Goal: Find specific page/section: Find specific page/section

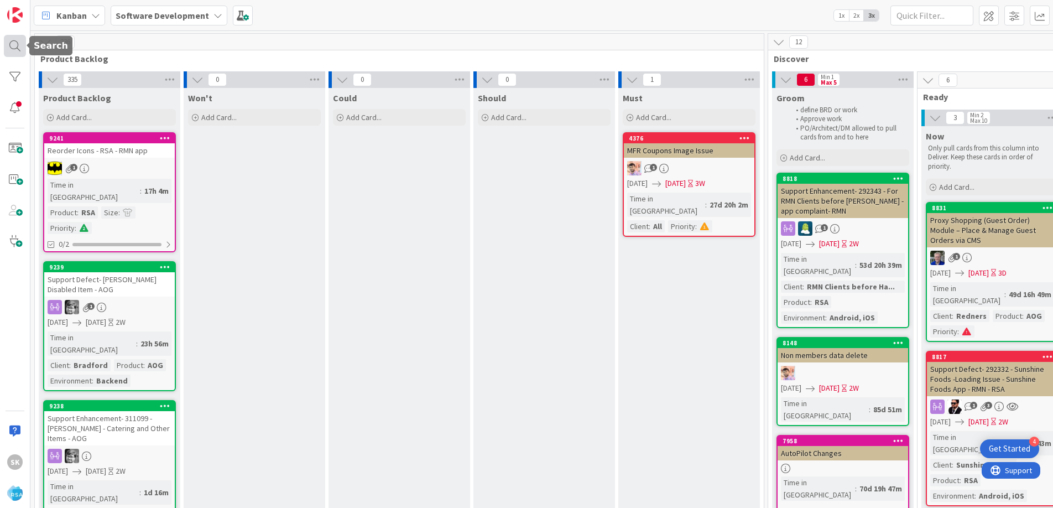
click at [17, 44] on div at bounding box center [15, 46] width 22 height 22
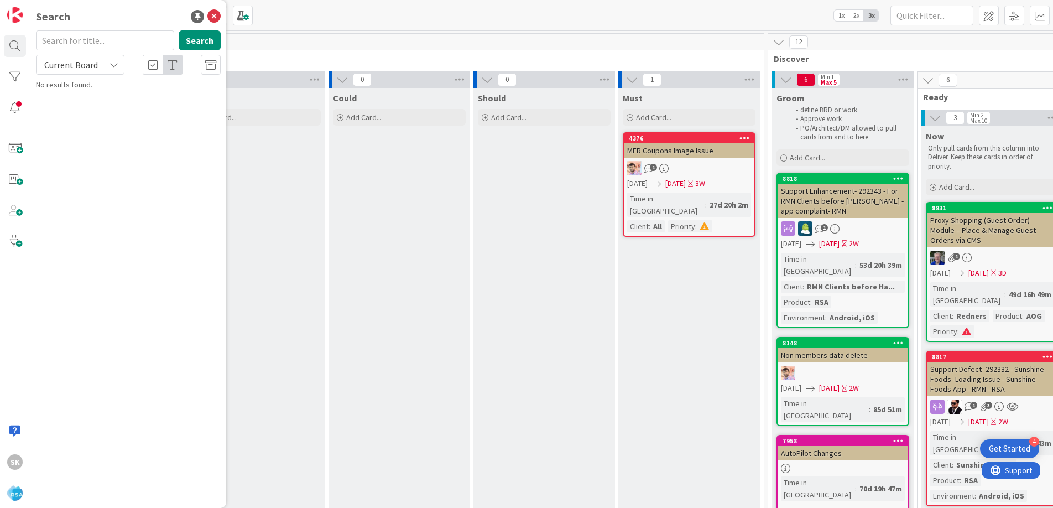
click at [93, 39] on input "text" at bounding box center [105, 40] width 138 height 20
type input "ace"
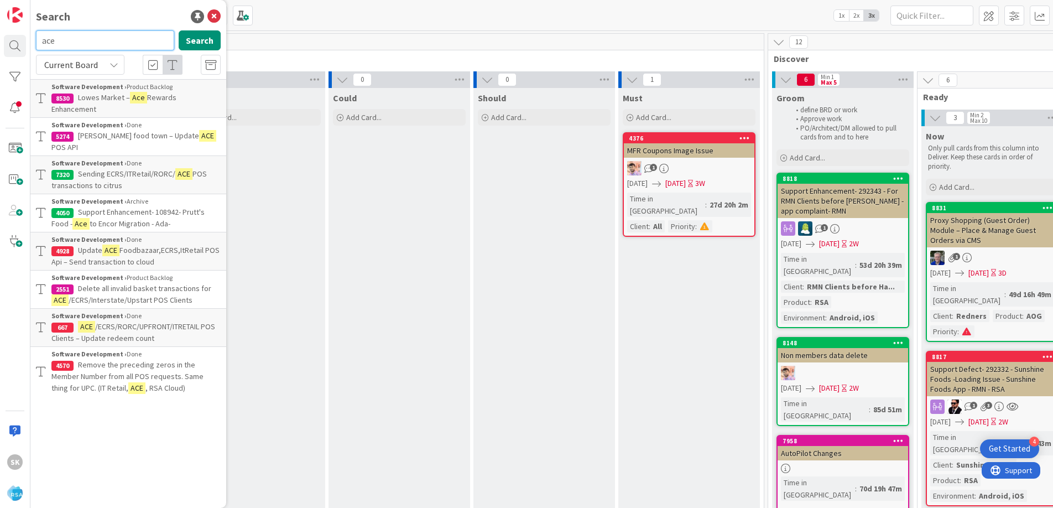
click at [98, 45] on input "ace" at bounding box center [105, 40] width 138 height 20
type input "a"
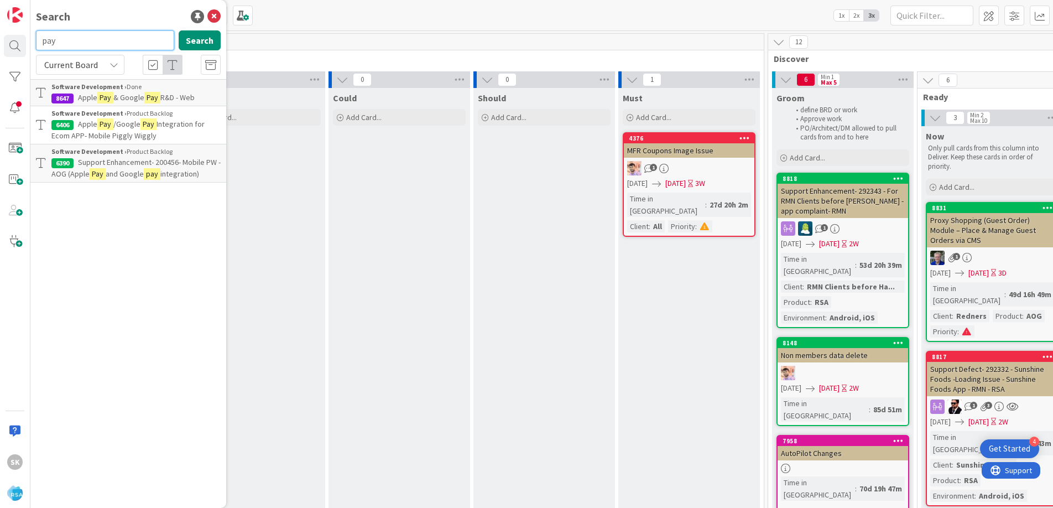
click at [80, 40] on input "pay" at bounding box center [105, 40] width 138 height 20
paste input "ACE Hardware"
type input "ACE Hardware"
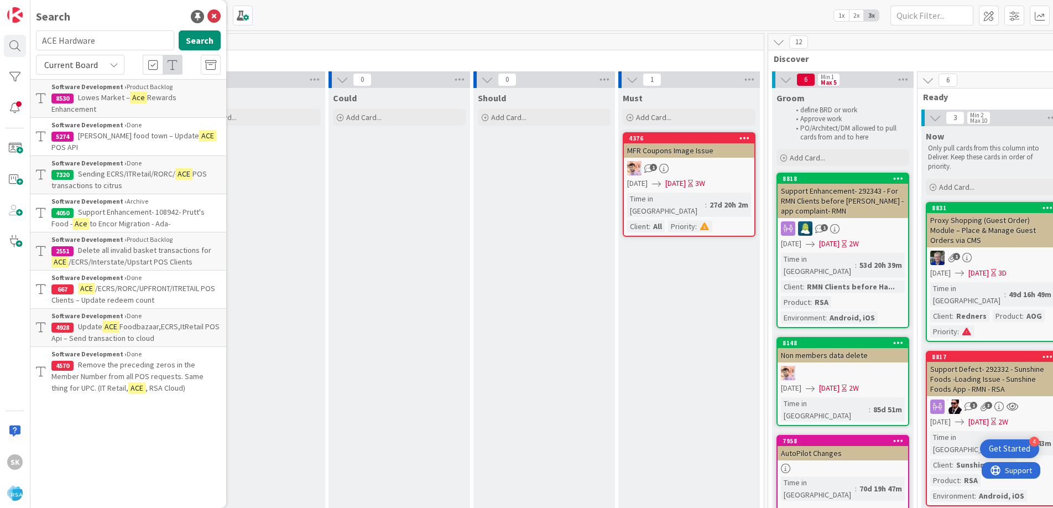
click at [95, 103] on span "Rewards Enhancement" at bounding box center [113, 103] width 125 height 22
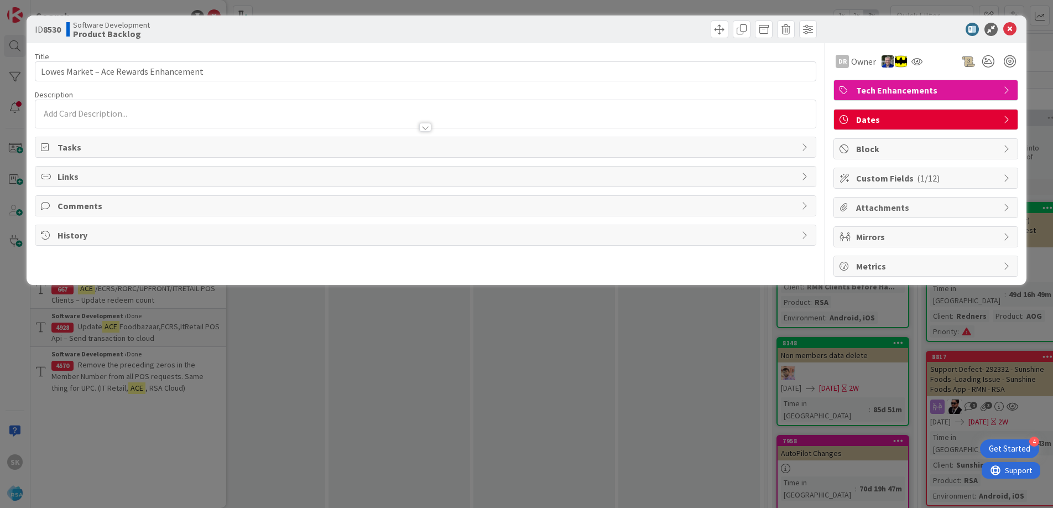
click at [1008, 36] on div "ID 8530 Software Development Product Backlog" at bounding box center [527, 29] width 1000 height 28
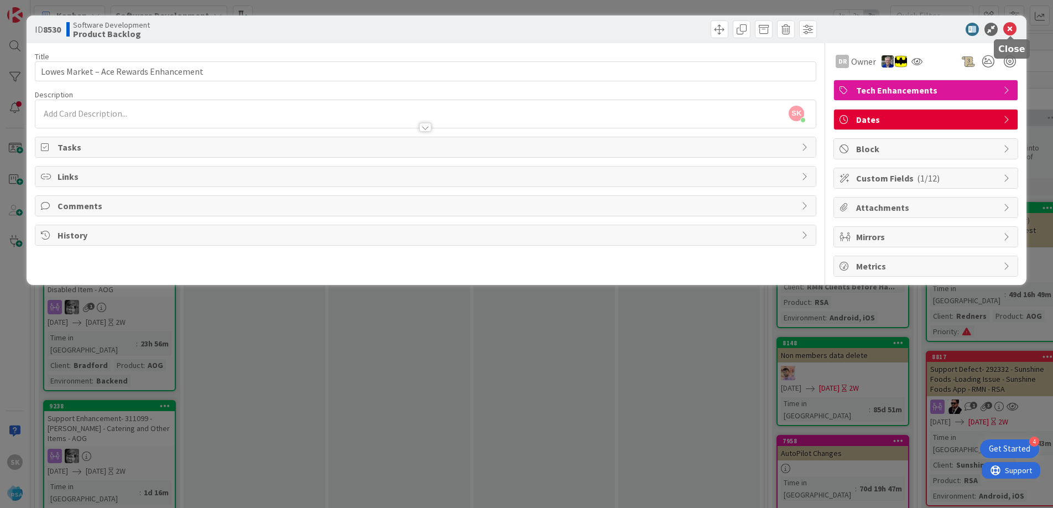
click at [1009, 32] on icon at bounding box center [1009, 29] width 13 height 13
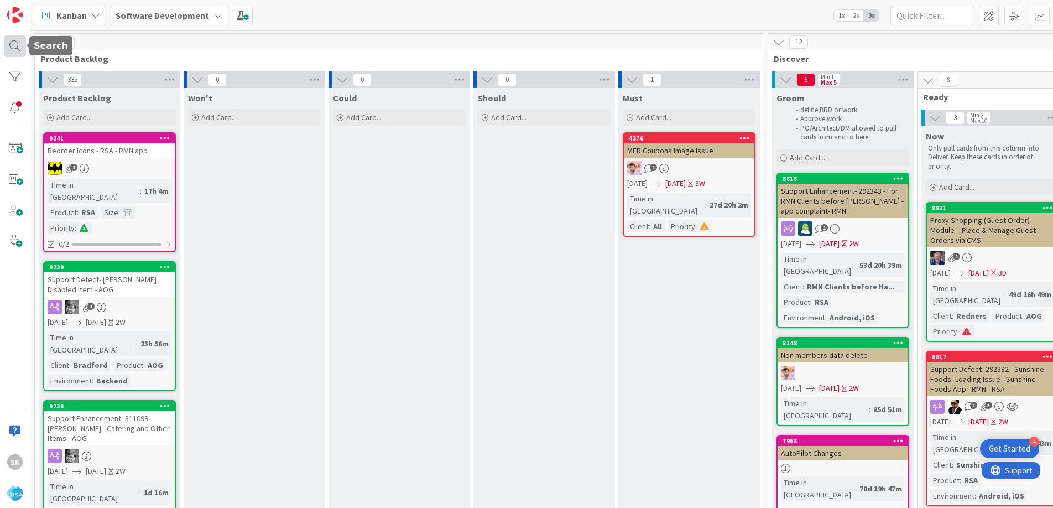
click at [13, 46] on div at bounding box center [15, 46] width 22 height 22
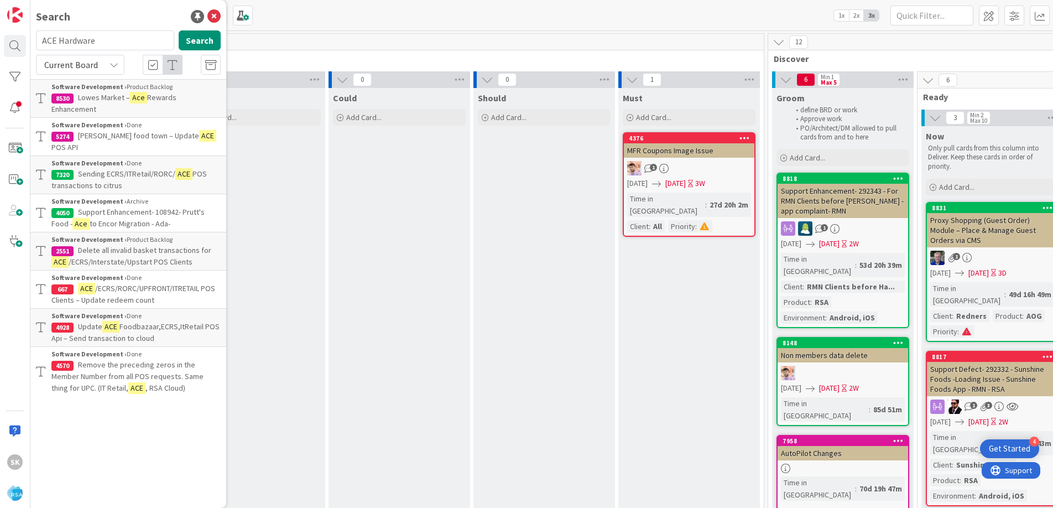
click at [121, 44] on input "ACE Hardware" at bounding box center [105, 40] width 138 height 20
click at [121, 44] on input "ACE HardwarePay & Save ACE Hardware" at bounding box center [105, 40] width 138 height 20
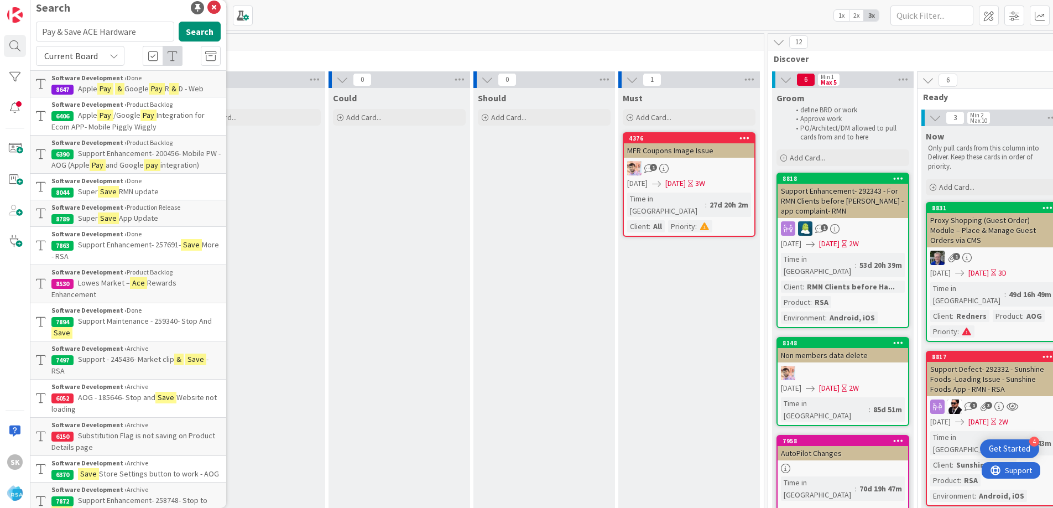
scroll to position [0, 0]
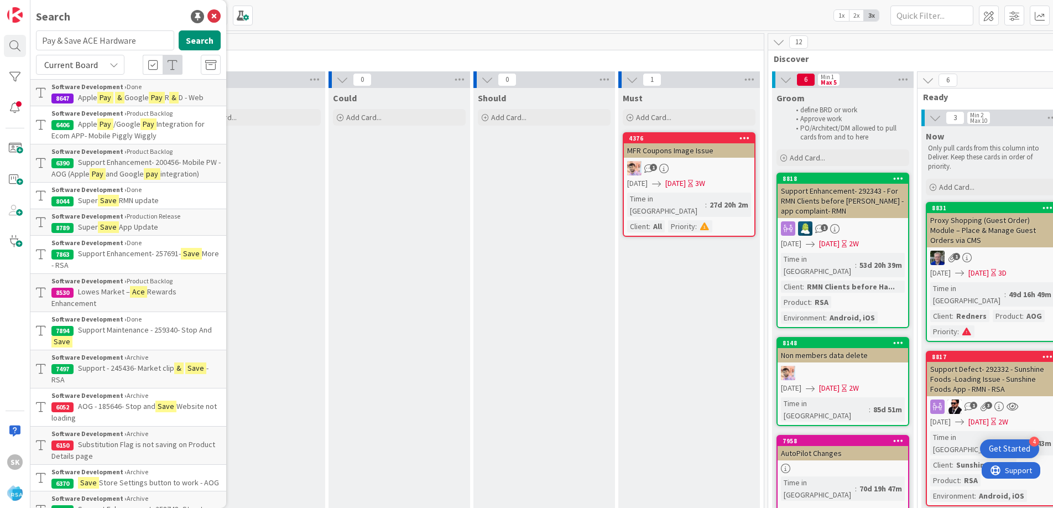
click at [100, 65] on div "Current Board" at bounding box center [80, 65] width 88 height 20
click at [91, 103] on span "All Boards" at bounding box center [99, 110] width 115 height 17
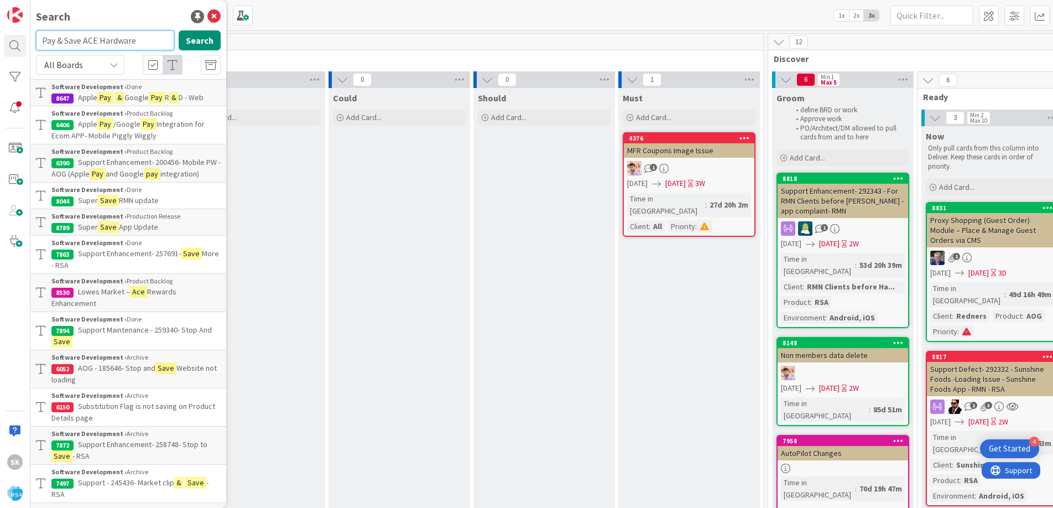
drag, startPoint x: 82, startPoint y: 38, endPoint x: 39, endPoint y: 32, distance: 43.0
click at [39, 32] on input "Pay & Save ACE Hardware" at bounding box center [105, 40] width 138 height 20
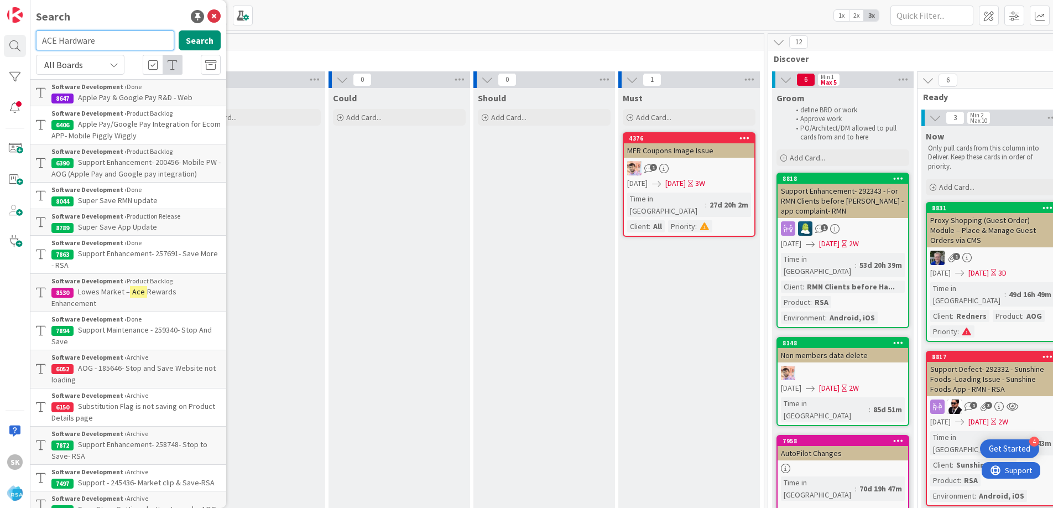
click at [111, 43] on input "ACE Hardware" at bounding box center [105, 40] width 138 height 20
type input "ACE Hardware"
